Goal: Information Seeking & Learning: Learn about a topic

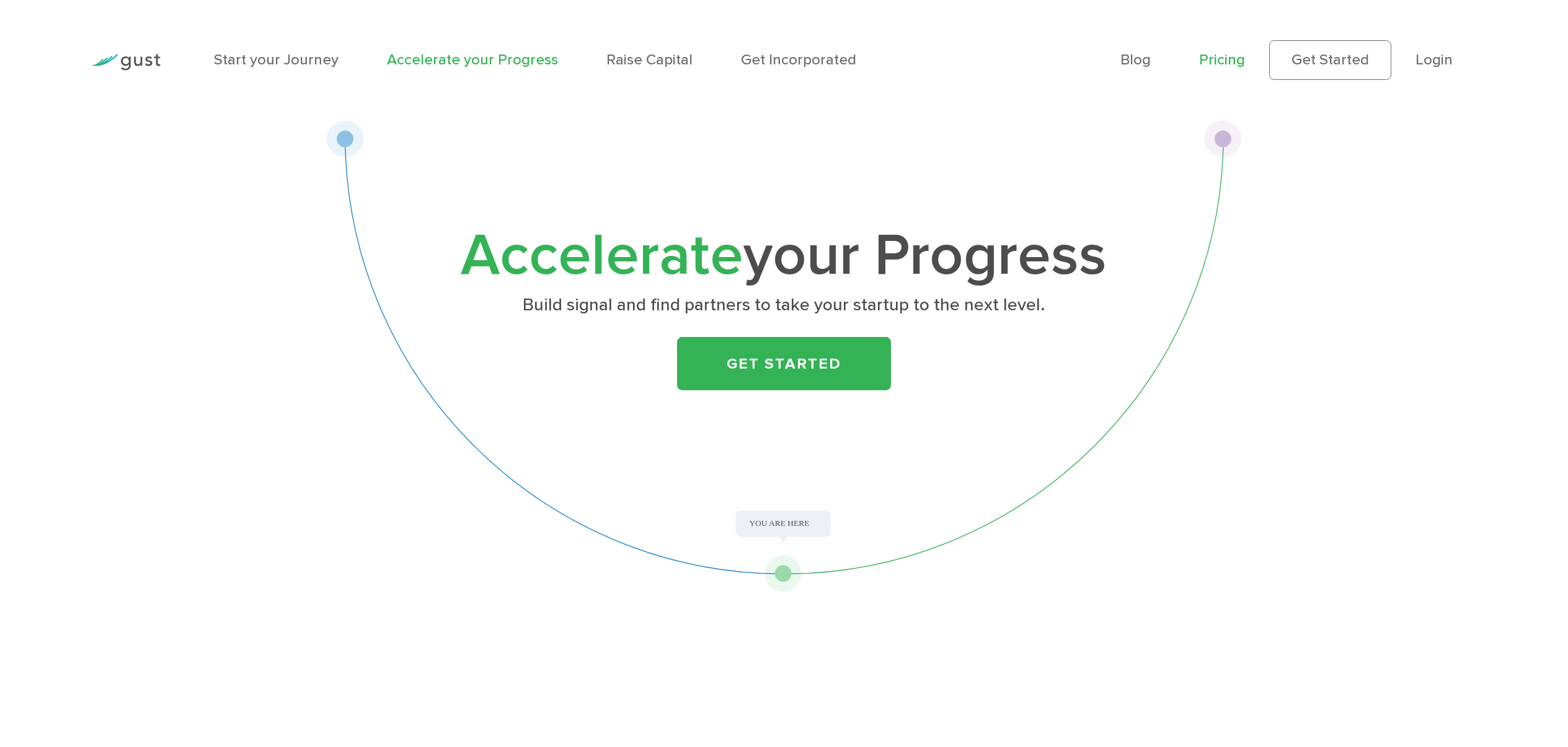
click at [1215, 63] on link "Pricing" at bounding box center [1222, 60] width 46 height 18
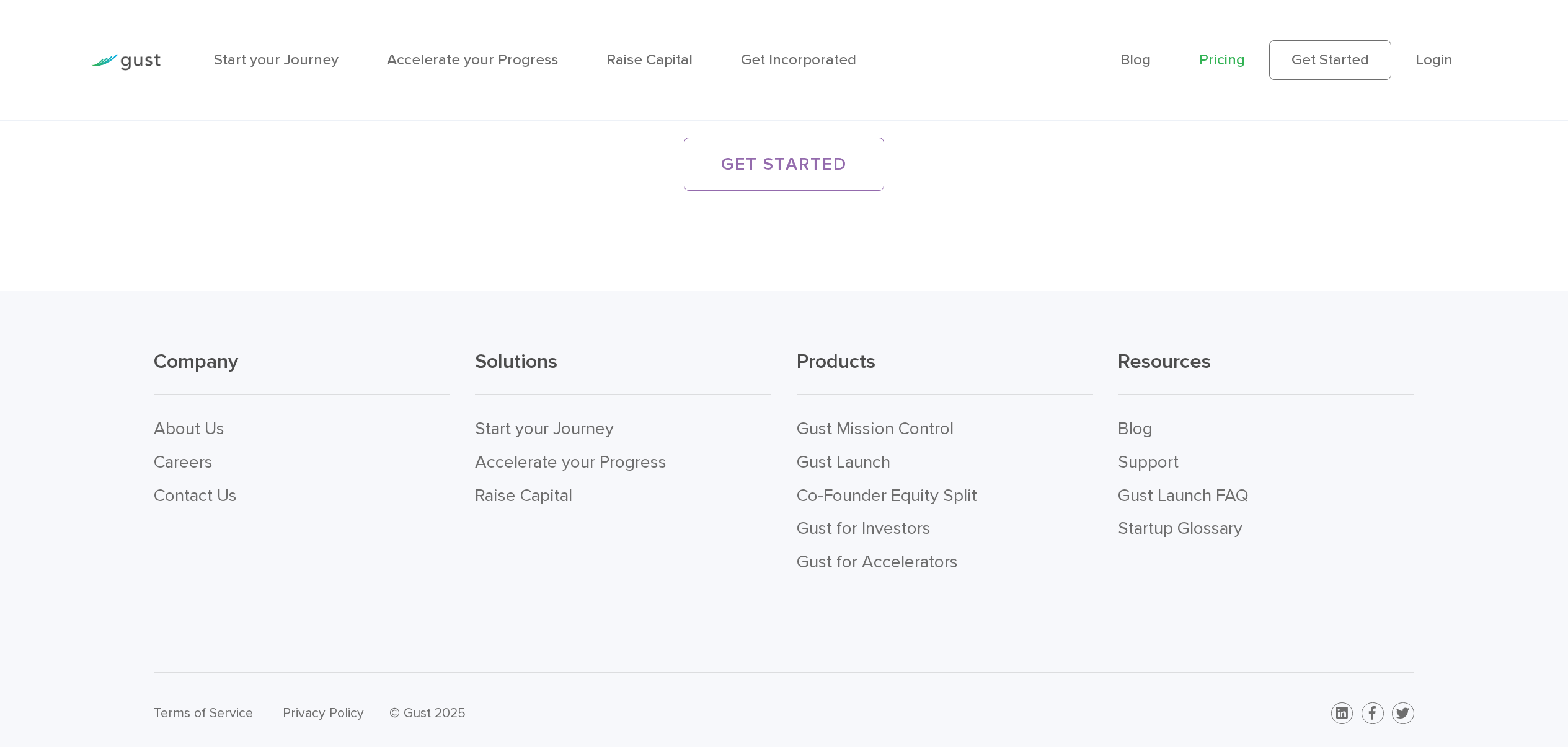
scroll to position [3328, 0]
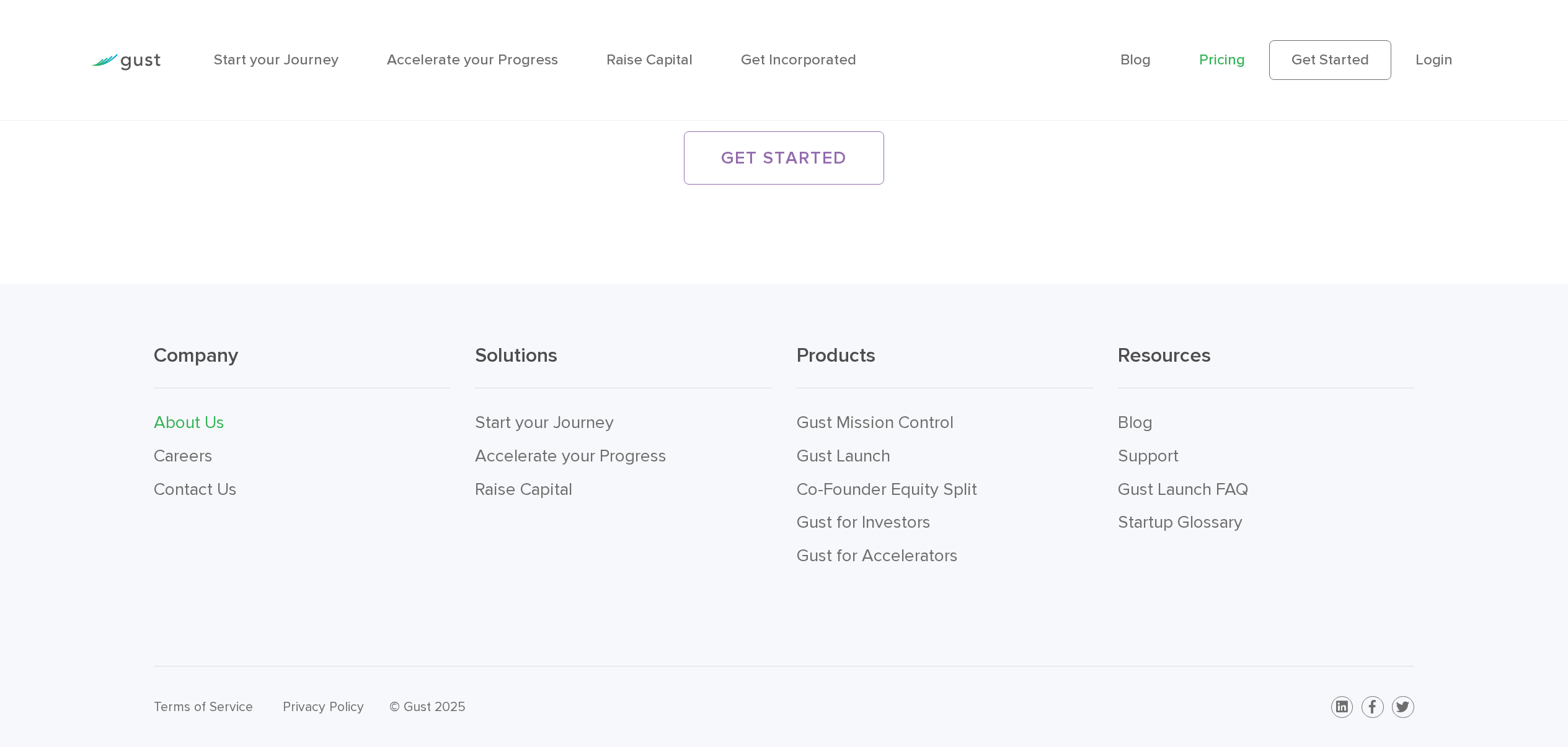
click at [212, 416] on link "About Us" at bounding box center [189, 422] width 70 height 21
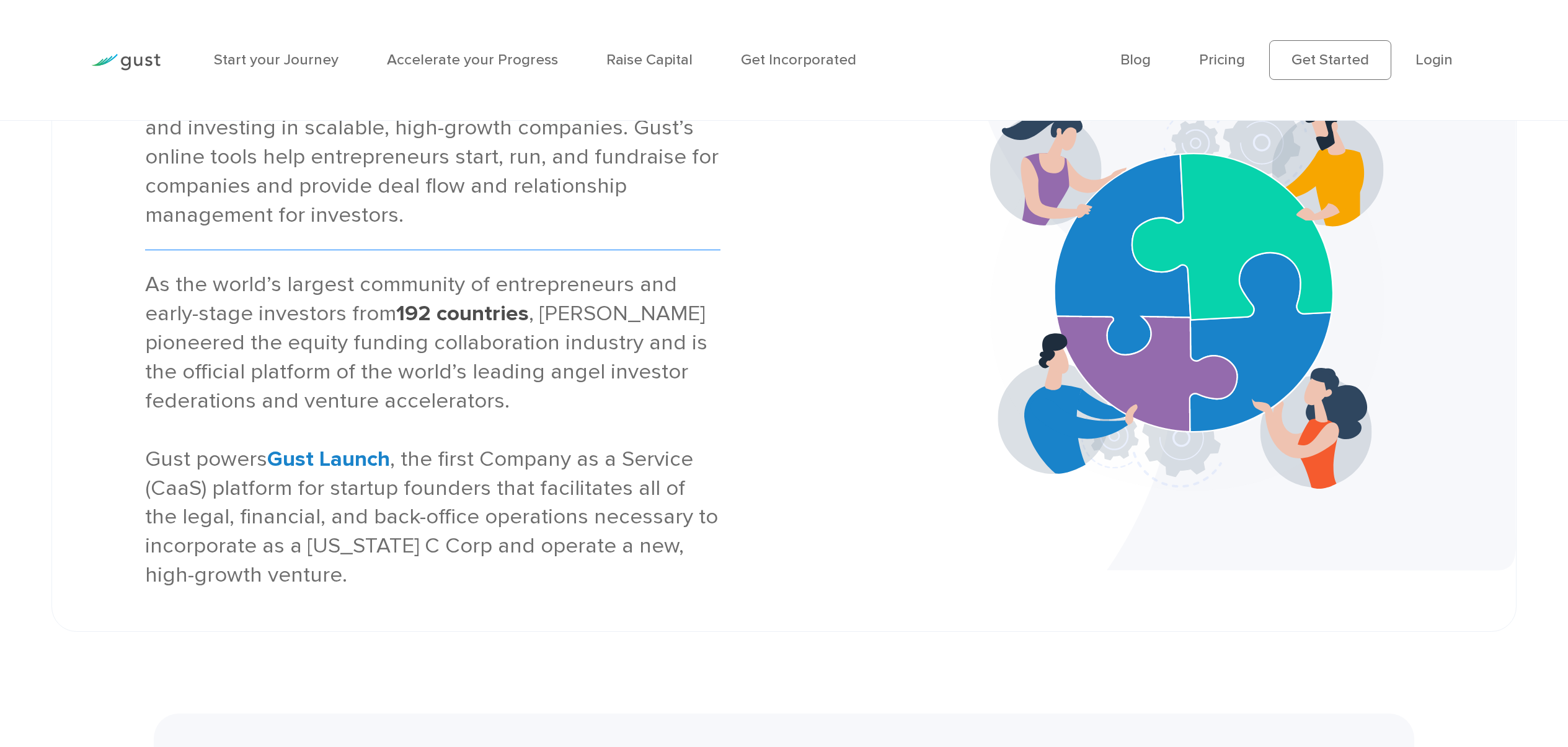
scroll to position [167, 0]
click at [331, 458] on strong "Gust Launch" at bounding box center [329, 458] width 123 height 26
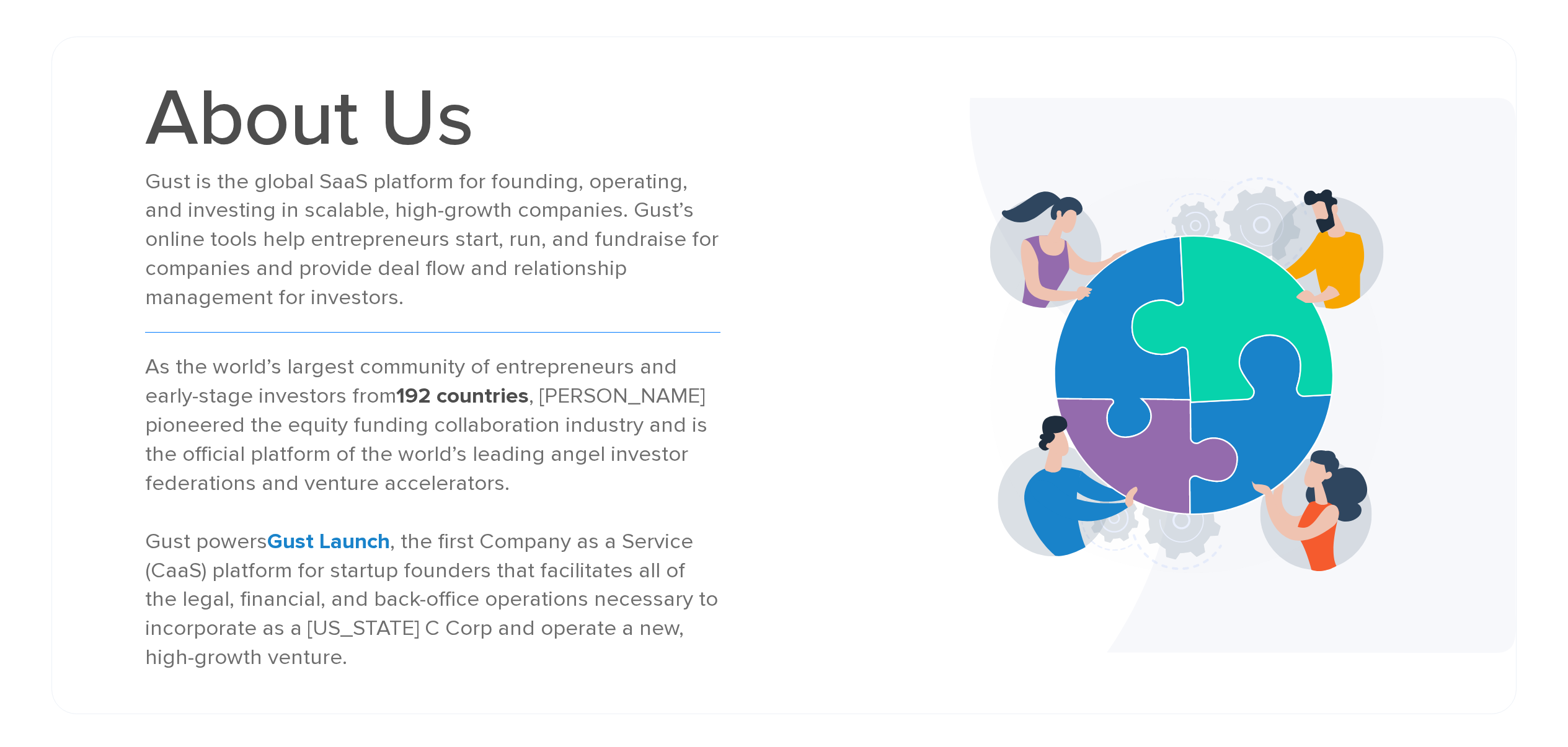
scroll to position [0, 0]
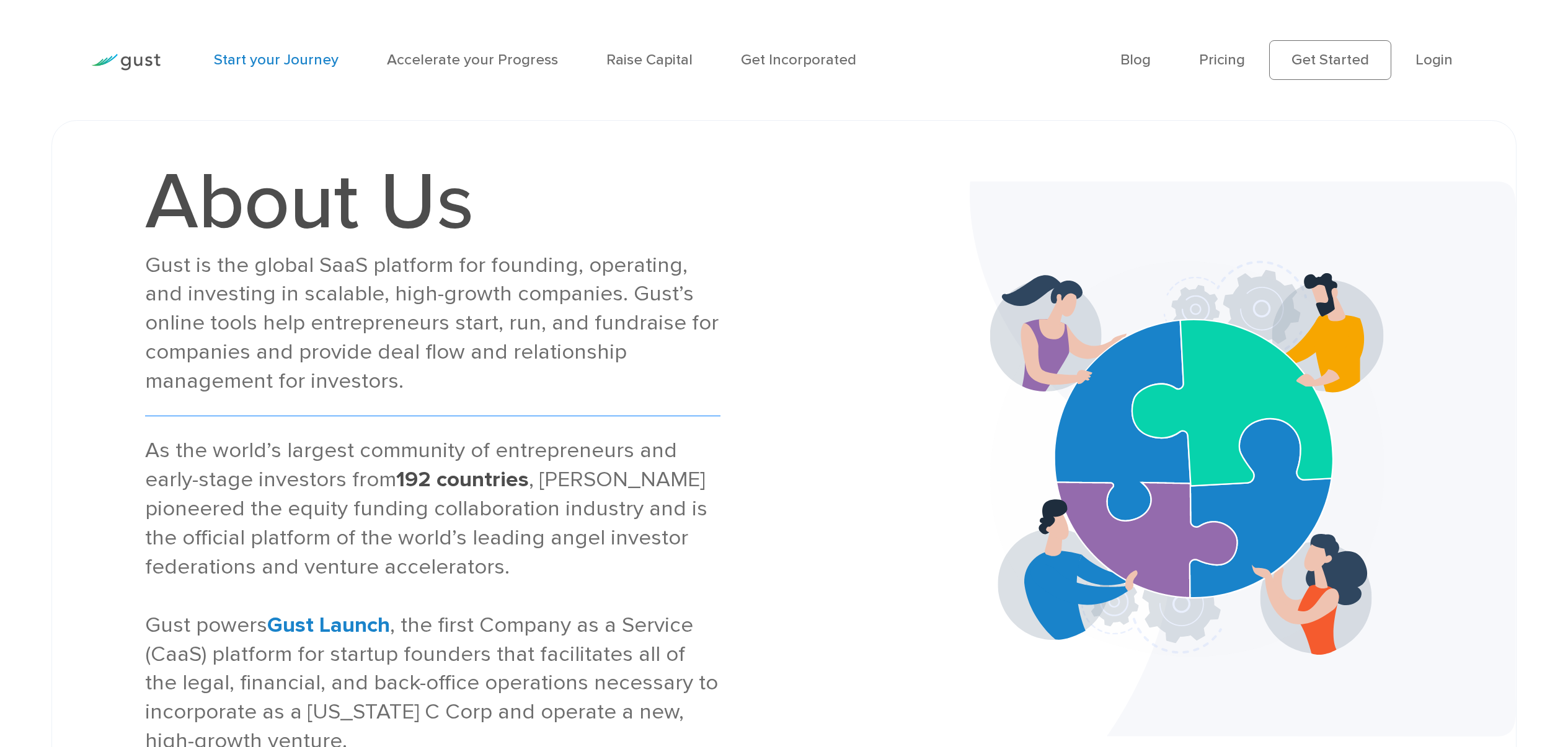
click at [311, 59] on link "Start your Journey" at bounding box center [276, 60] width 125 height 18
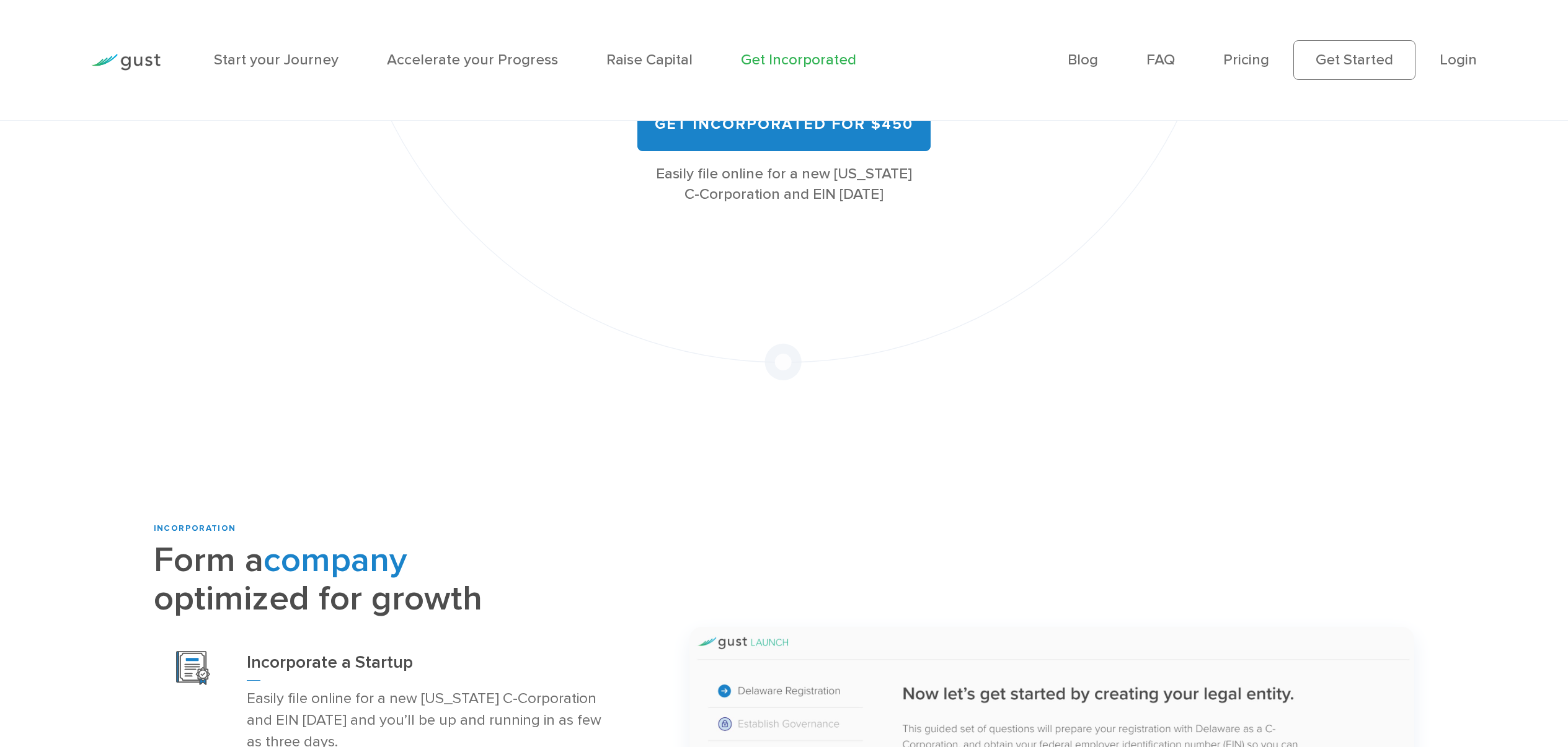
scroll to position [571, 0]
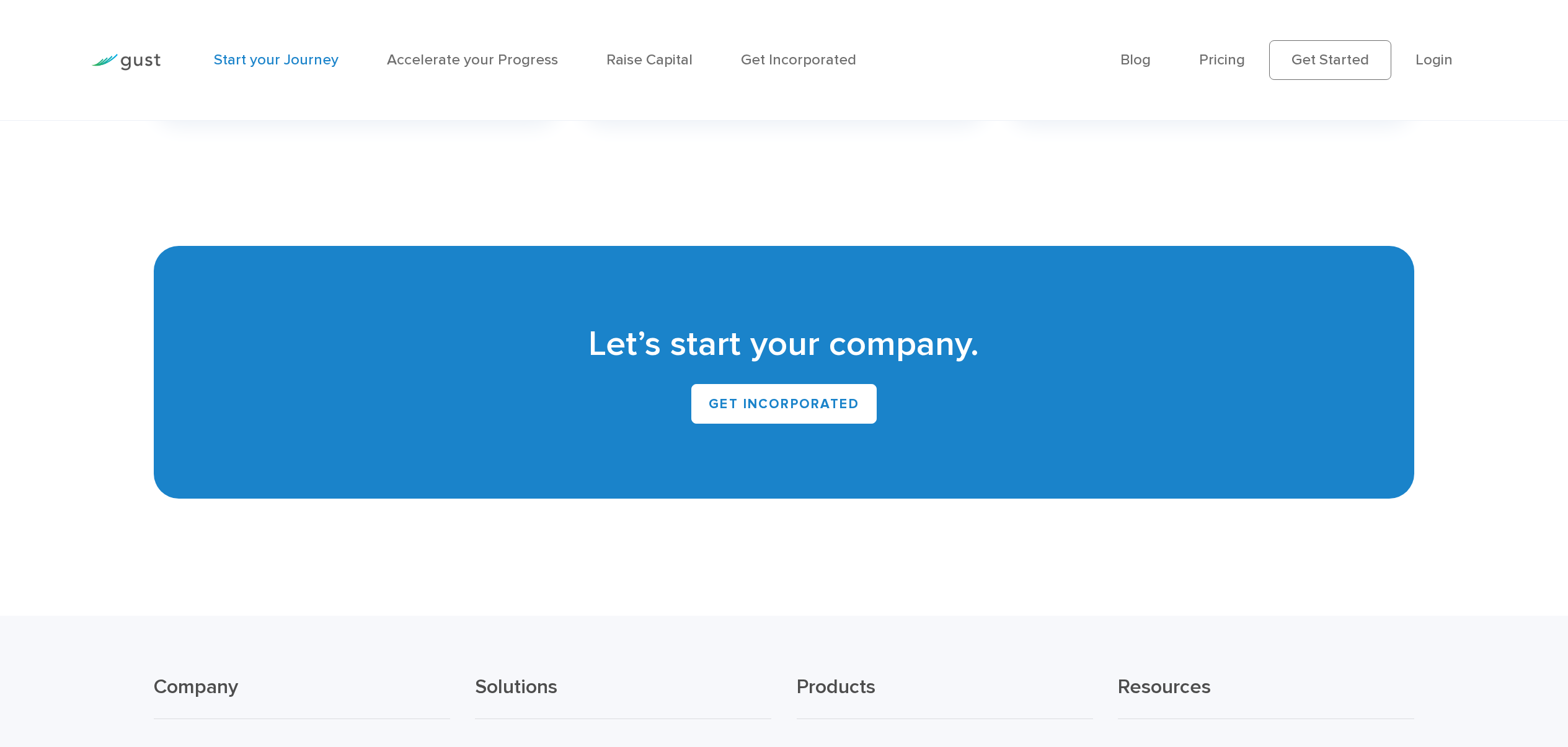
scroll to position [3516, 0]
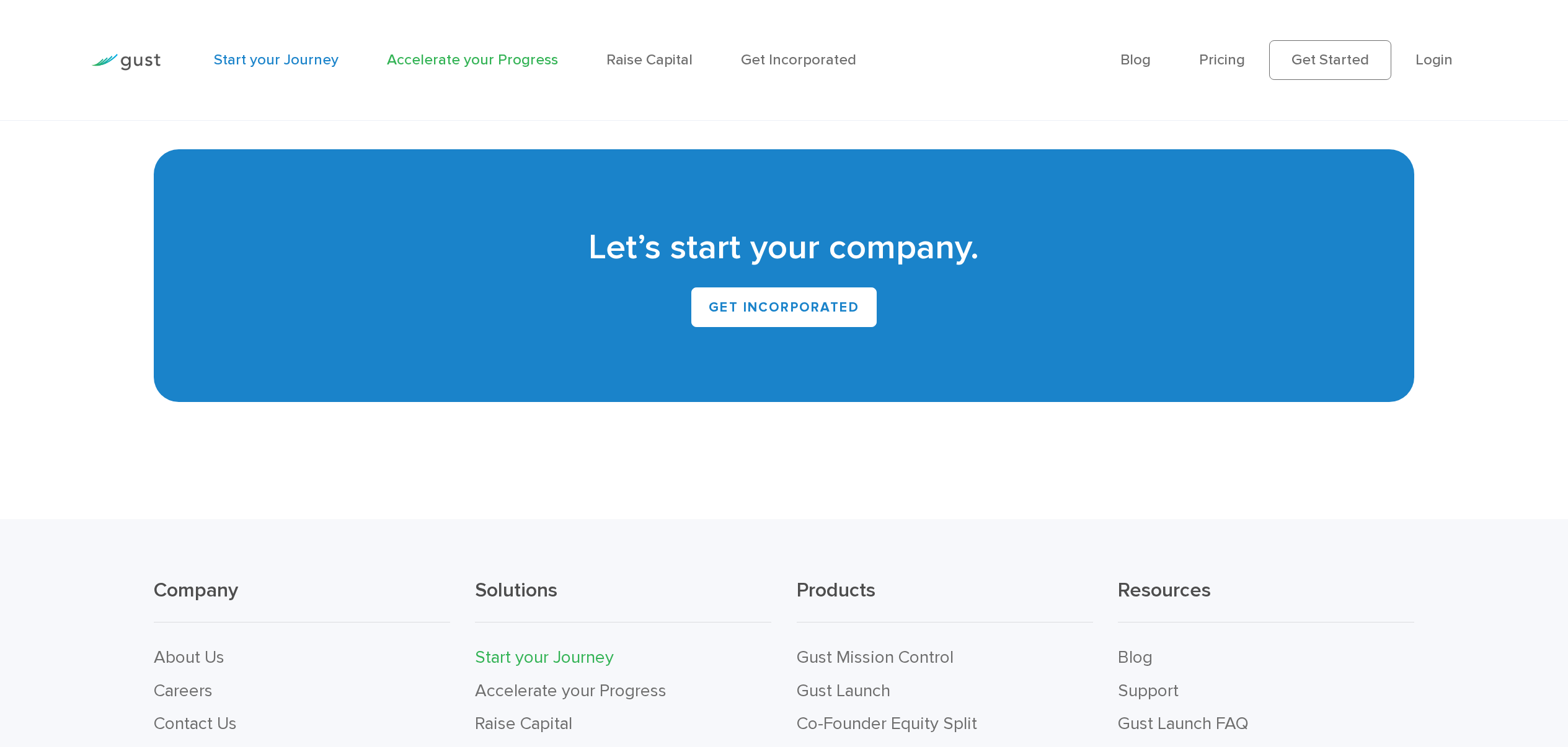
click at [461, 56] on link "Accelerate your Progress" at bounding box center [472, 60] width 171 height 18
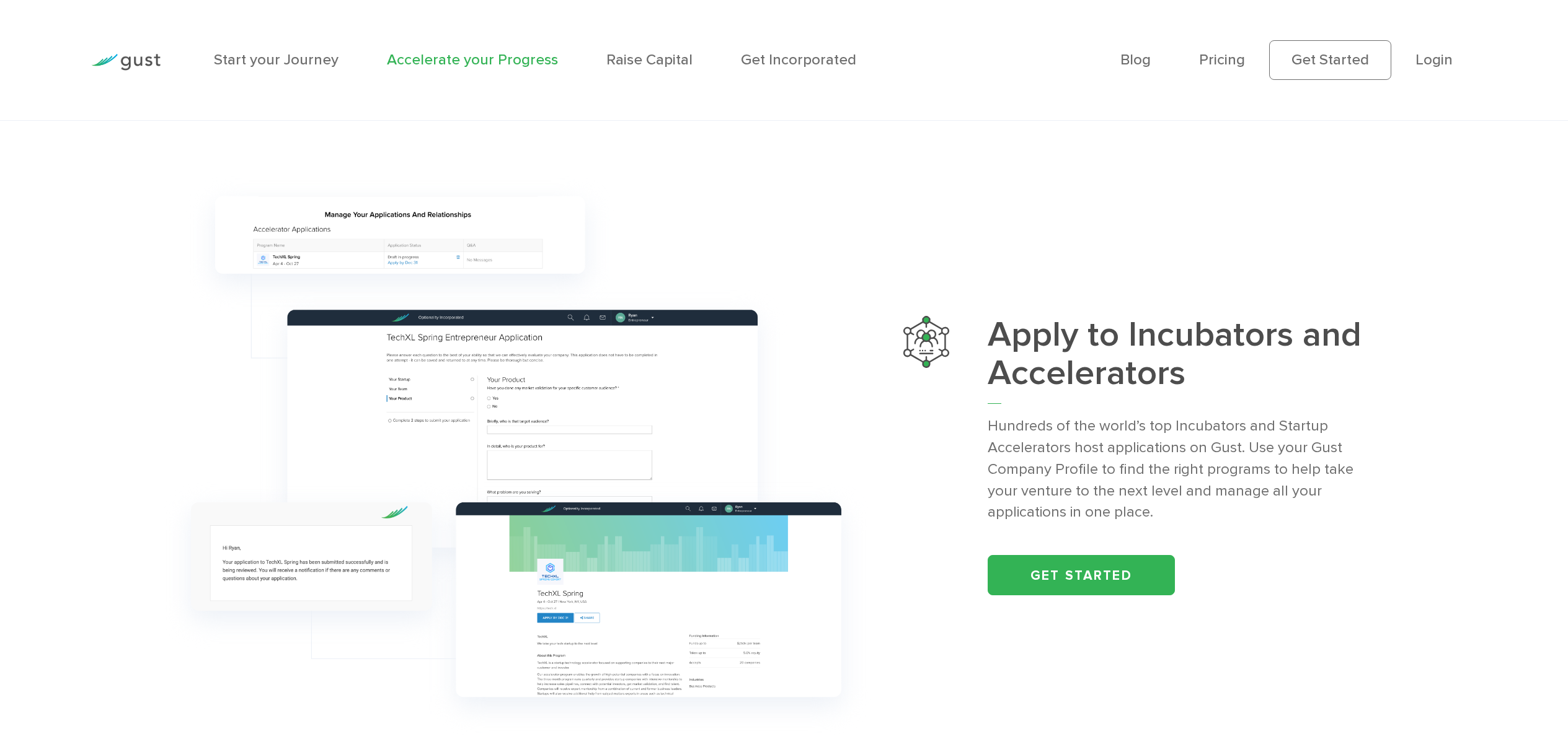
scroll to position [2029, 0]
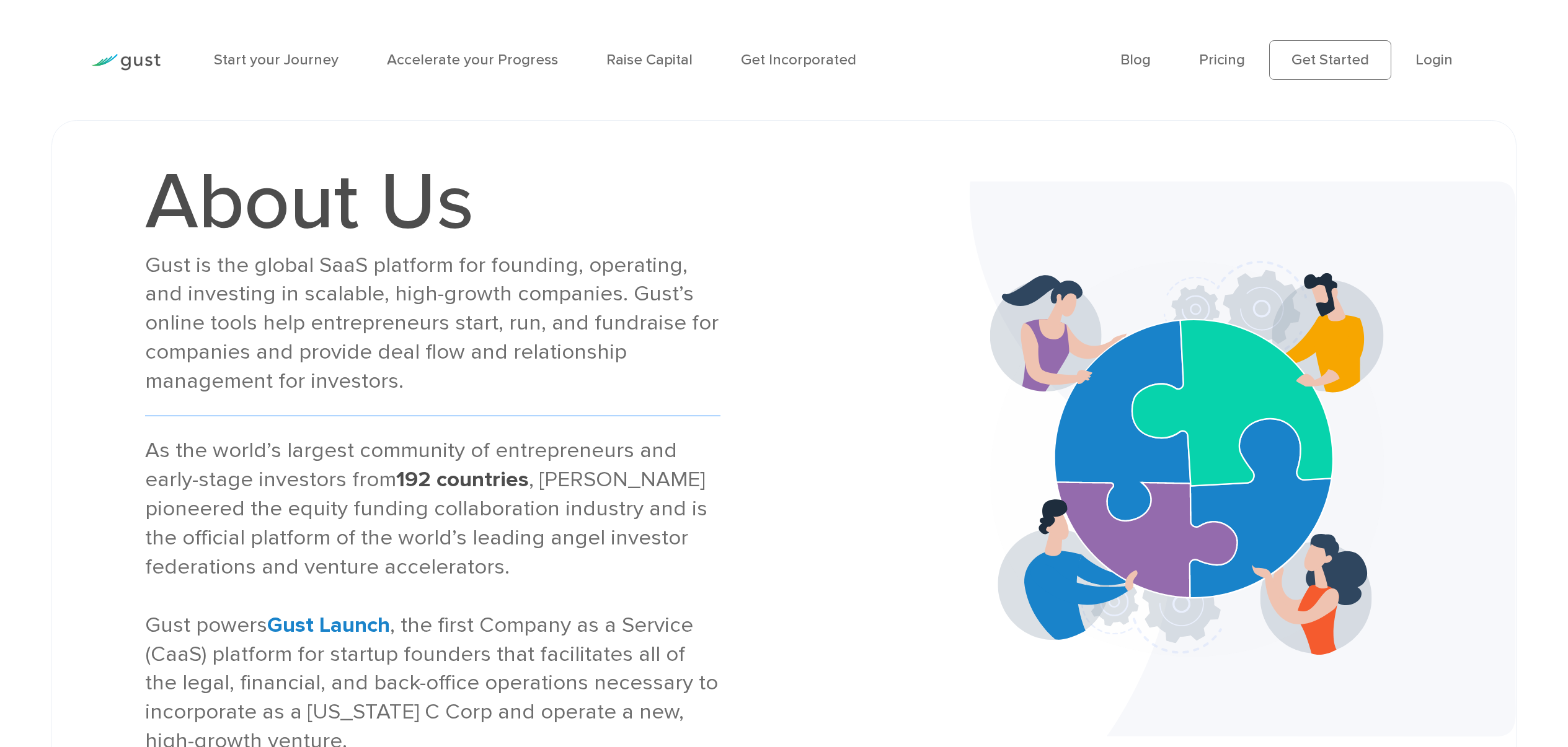
click at [144, 62] on img at bounding box center [125, 62] width 69 height 17
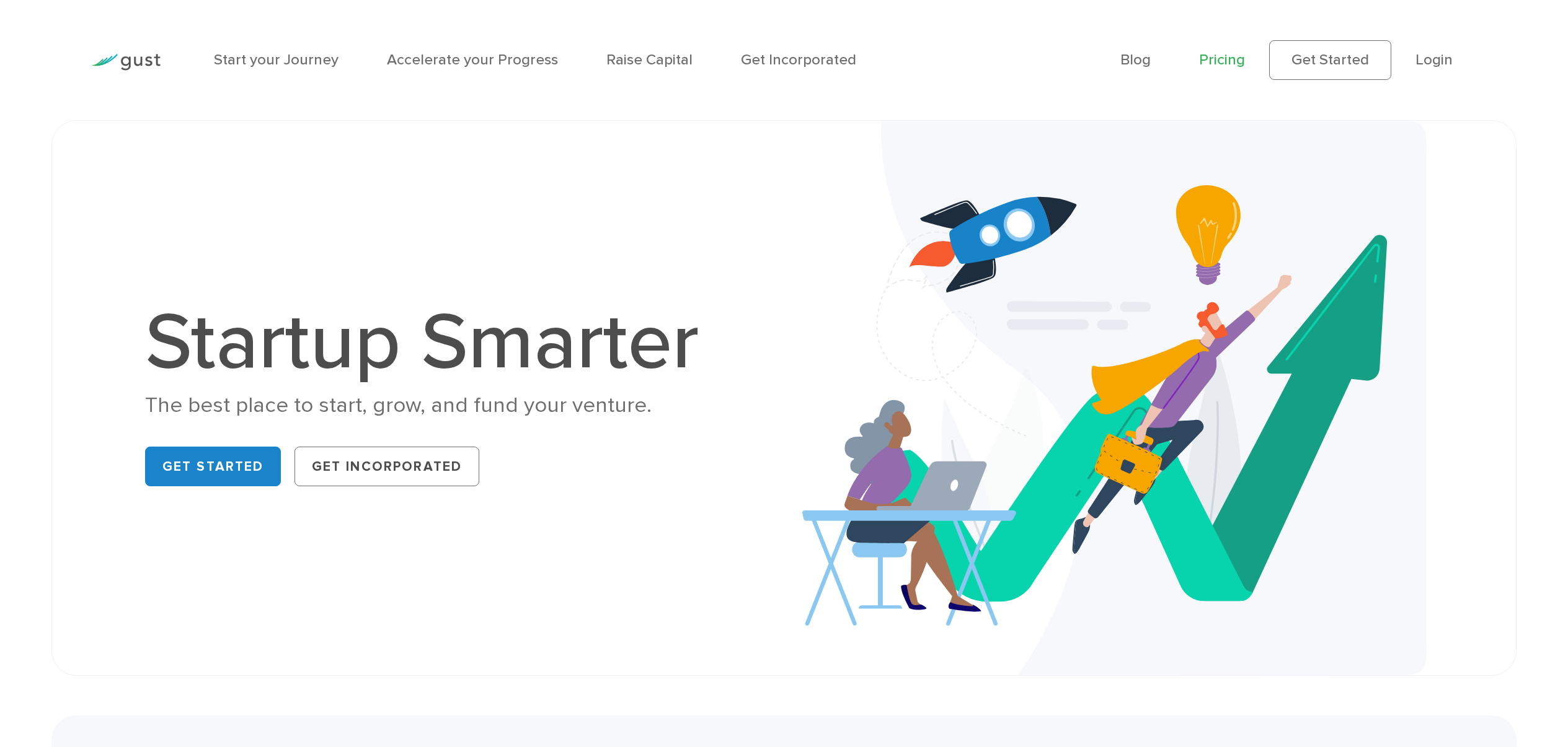
click at [1213, 59] on link "Pricing" at bounding box center [1222, 60] width 46 height 18
